Goal: Task Accomplishment & Management: Complete application form

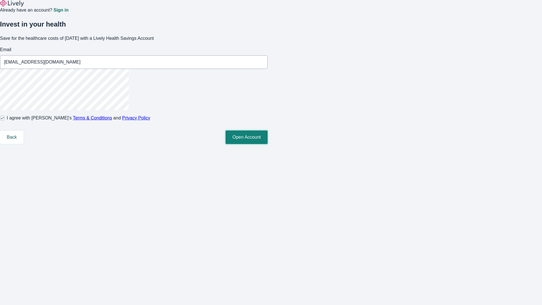
click at [268, 144] on button "Open Account" at bounding box center [247, 137] width 42 height 14
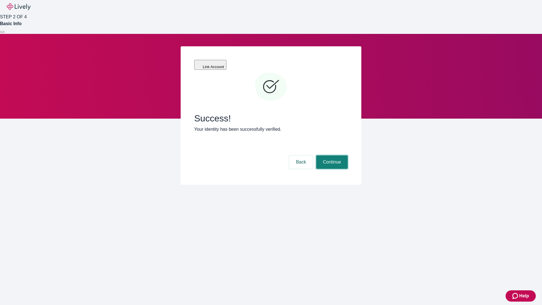
click at [331, 155] on button "Continue" at bounding box center [332, 162] width 32 height 14
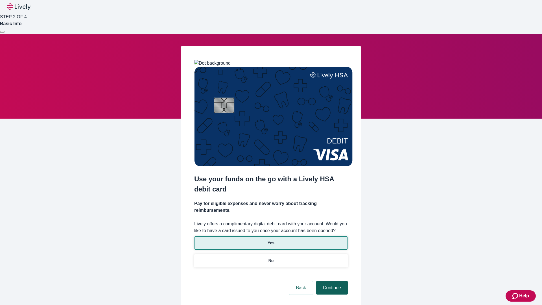
click at [271, 258] on p "No" at bounding box center [271, 261] width 5 height 6
click at [331, 281] on button "Continue" at bounding box center [332, 288] width 32 height 14
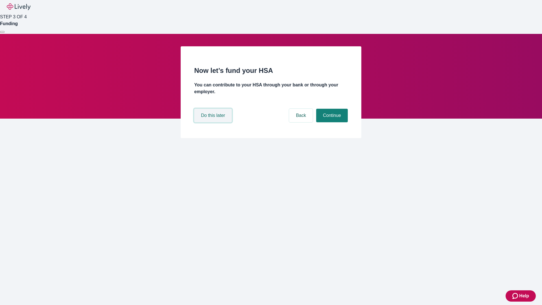
click at [214, 122] on button "Do this later" at bounding box center [213, 116] width 38 height 14
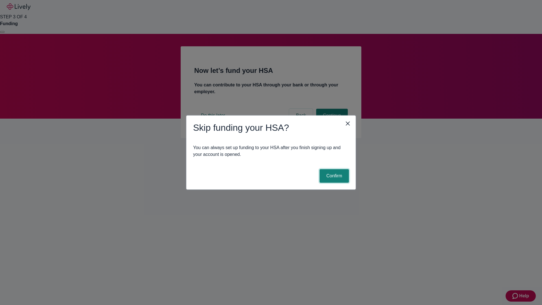
click at [334, 176] on button "Confirm" at bounding box center [334, 176] width 29 height 14
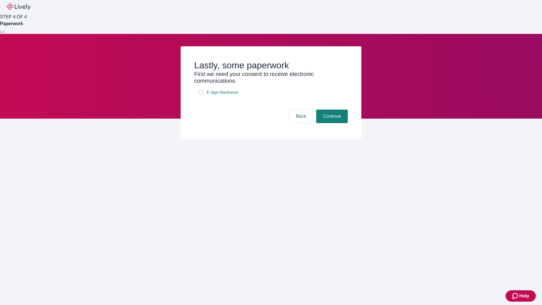
click at [201, 95] on input "E-Sign Disclosure" at bounding box center [201, 92] width 5 height 5
checkbox input "true"
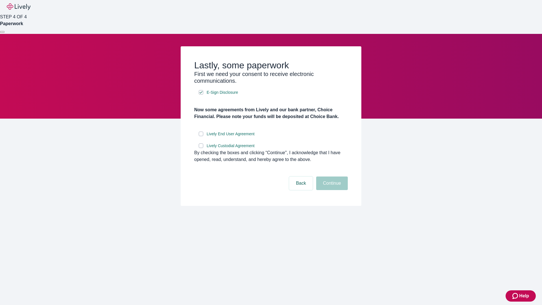
click at [201, 136] on input "Lively End User Agreement" at bounding box center [201, 134] width 5 height 5
checkbox input "true"
click at [201, 148] on input "Lively Custodial Agreement" at bounding box center [201, 145] width 5 height 5
checkbox input "true"
click at [331, 190] on button "Continue" at bounding box center [332, 184] width 32 height 14
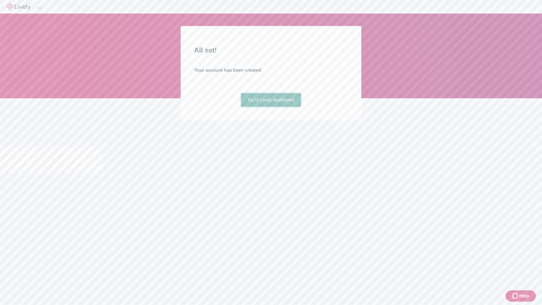
click at [271, 107] on link "Go to Lively dashboard" at bounding box center [271, 100] width 60 height 14
